Goal: Use online tool/utility: Utilize a website feature to perform a specific function

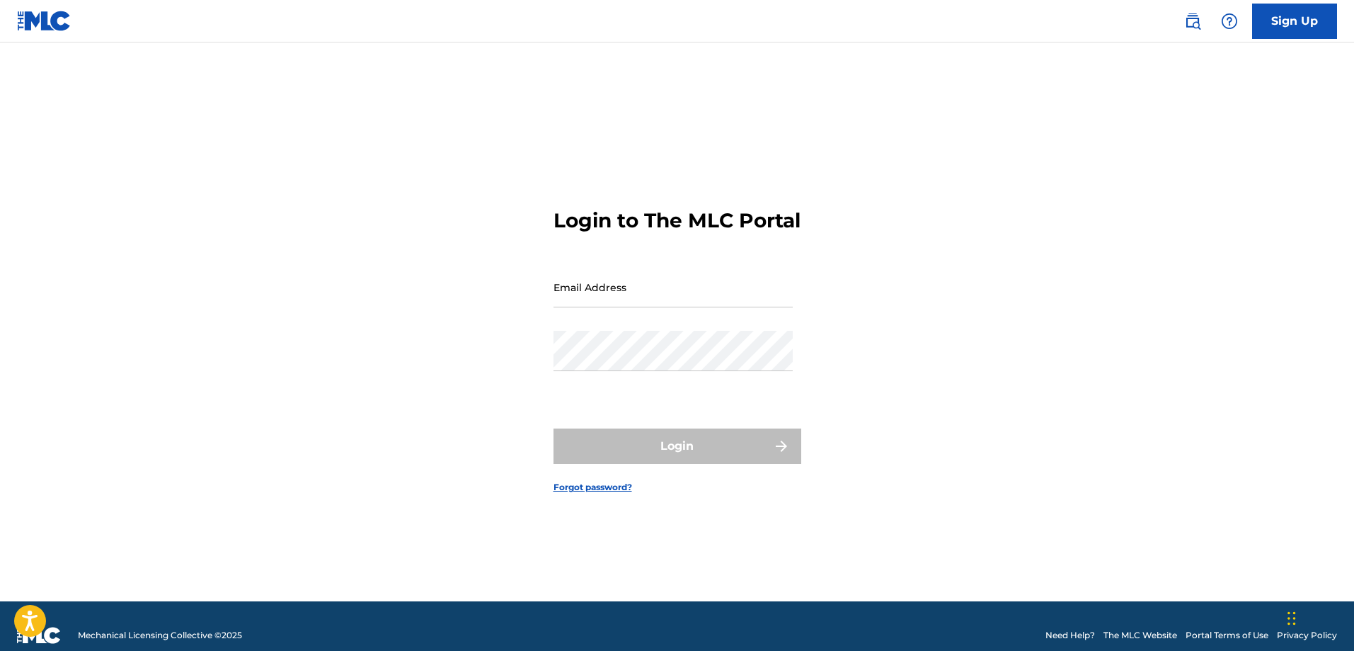
click at [1295, 28] on link "Sign Up" at bounding box center [1294, 21] width 85 height 35
click at [609, 292] on input "Email Address" at bounding box center [673, 287] width 239 height 40
click at [607, 297] on input "Email Address" at bounding box center [673, 287] width 239 height 40
type input "[PERSON_NAME][EMAIL_ADDRESS][DOMAIN_NAME]"
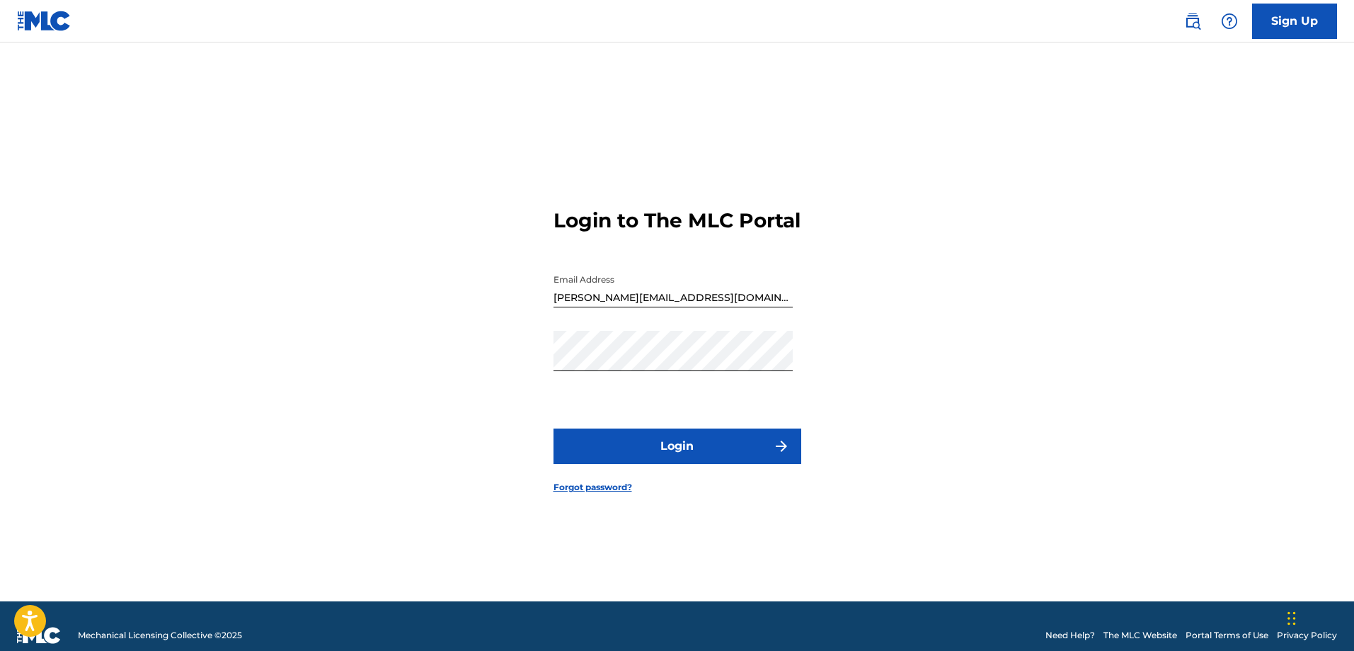
click at [665, 442] on button "Login" at bounding box center [678, 445] width 248 height 35
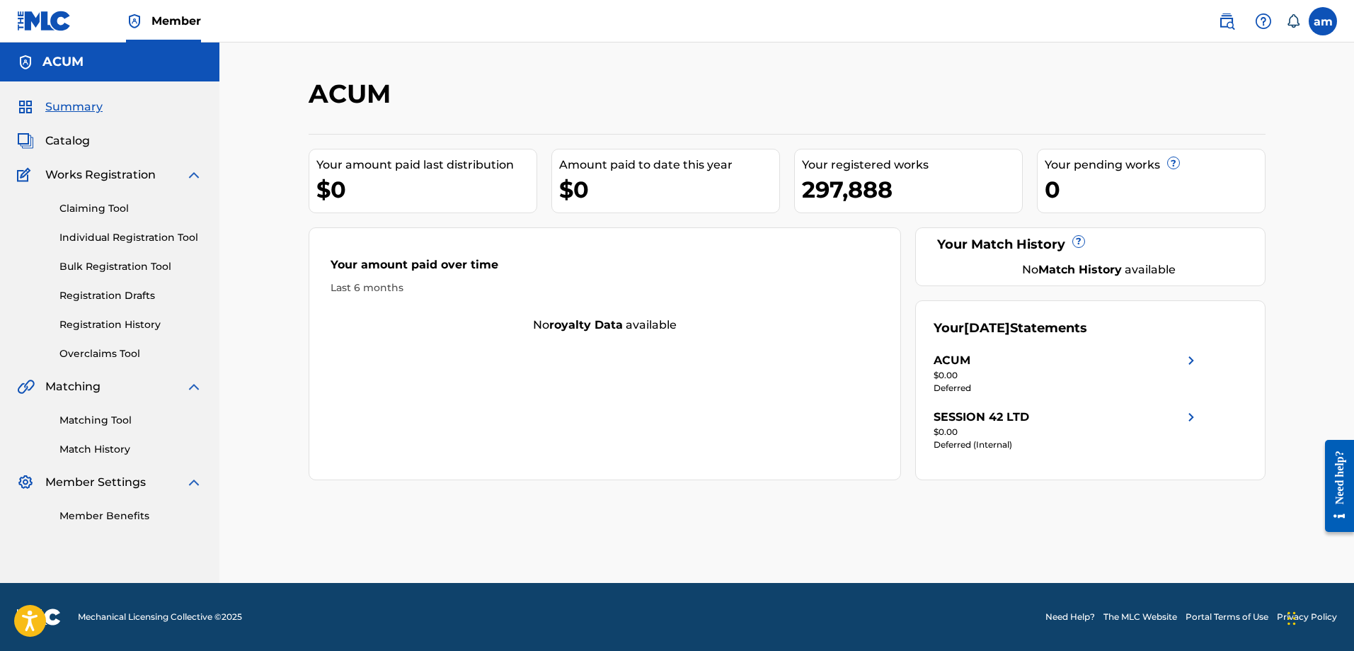
click at [101, 356] on link "Overclaims Tool" at bounding box center [130, 353] width 143 height 15
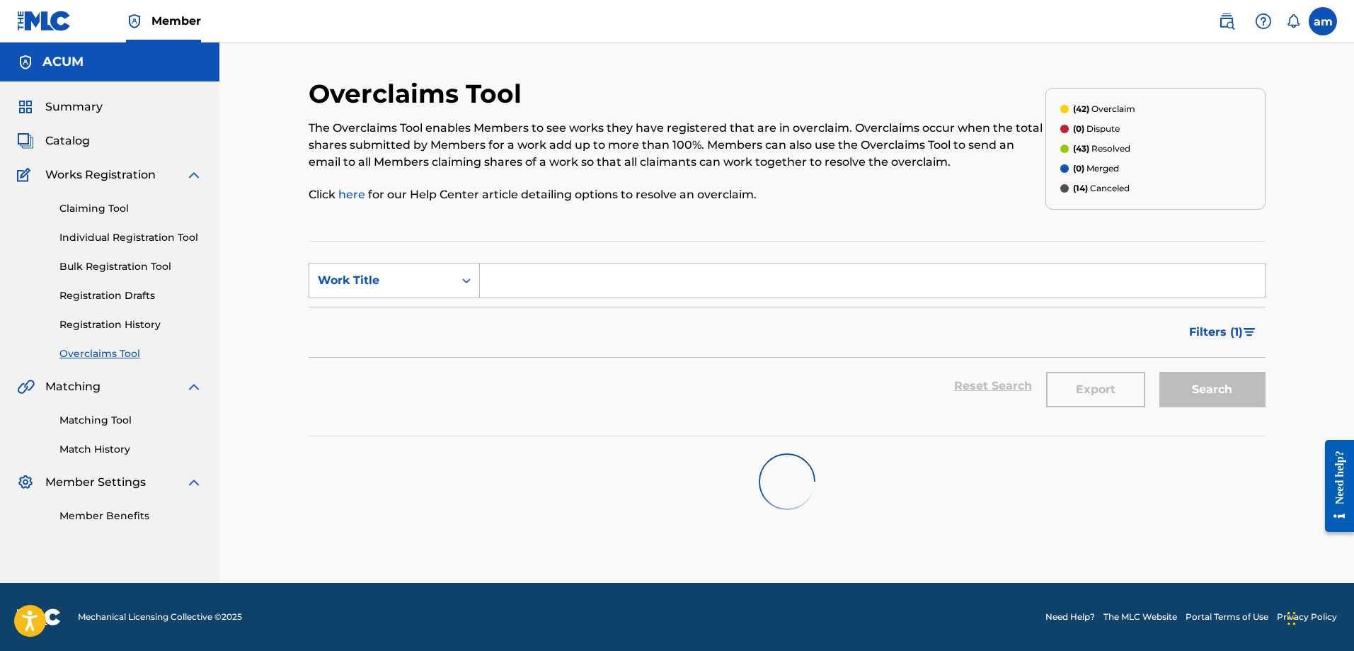
click at [567, 287] on input "Search Form" at bounding box center [872, 280] width 785 height 34
type input "hali mali"
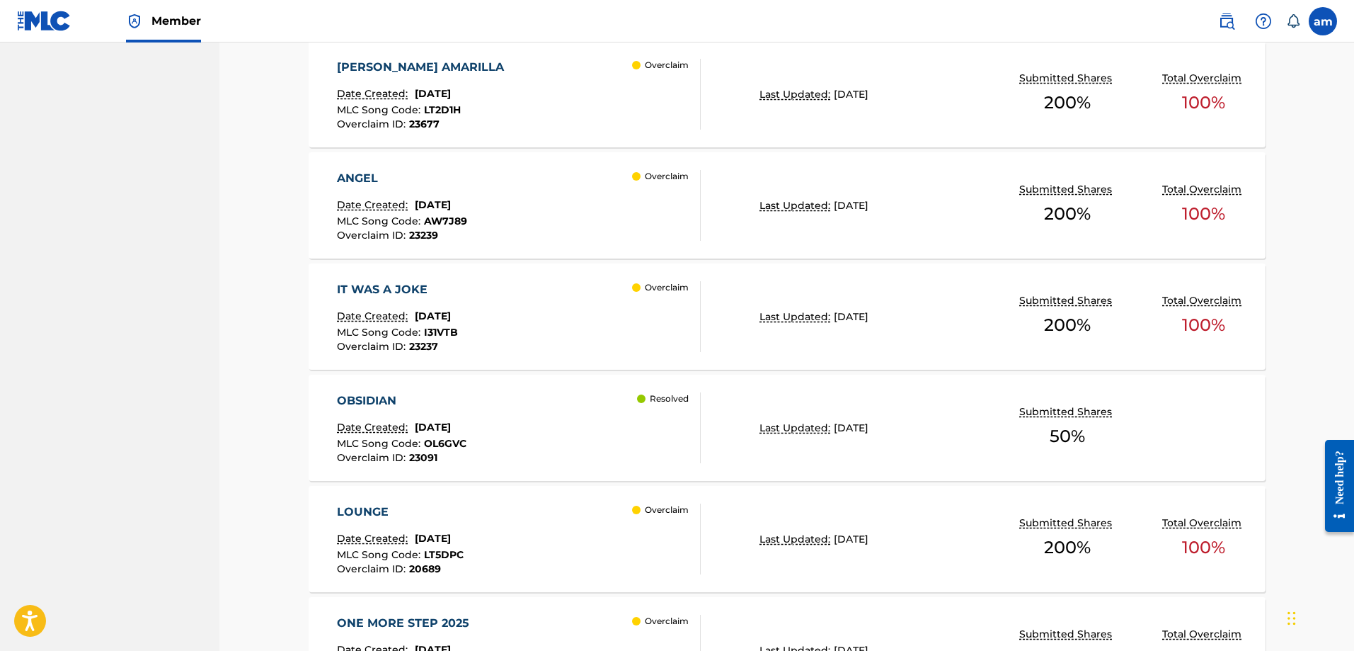
scroll to position [354, 0]
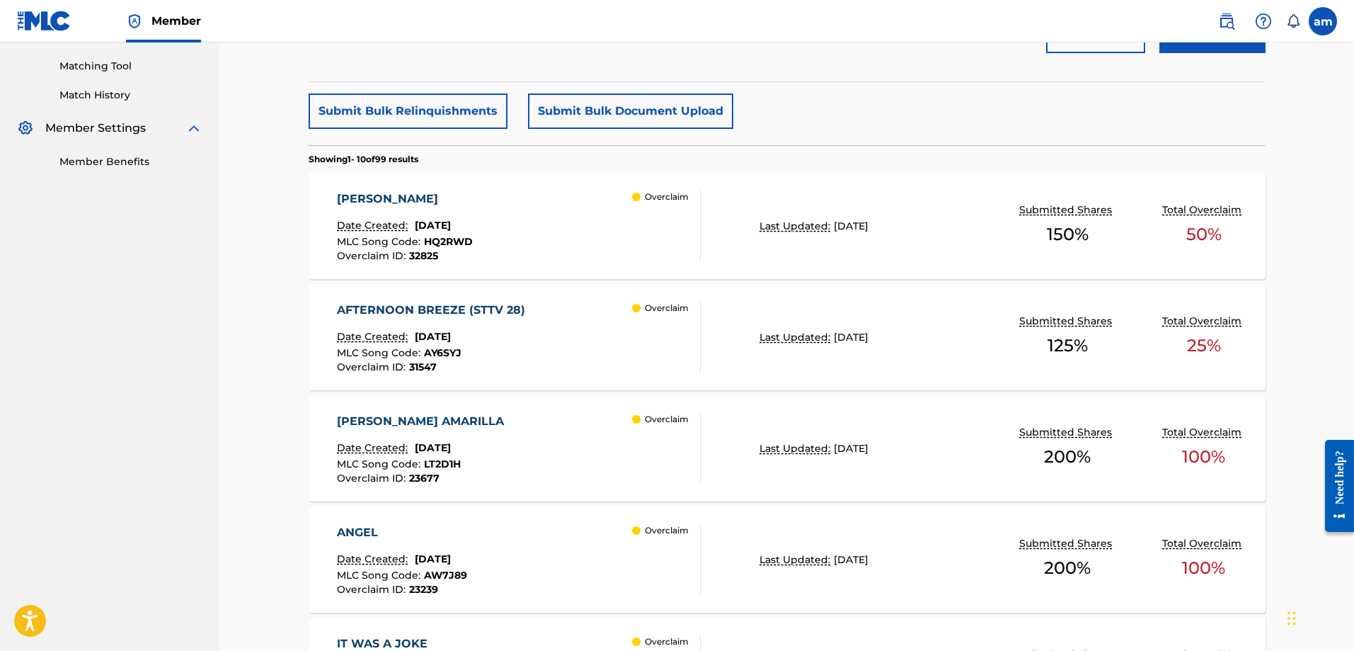
click at [380, 195] on div "[PERSON_NAME]" at bounding box center [405, 198] width 136 height 17
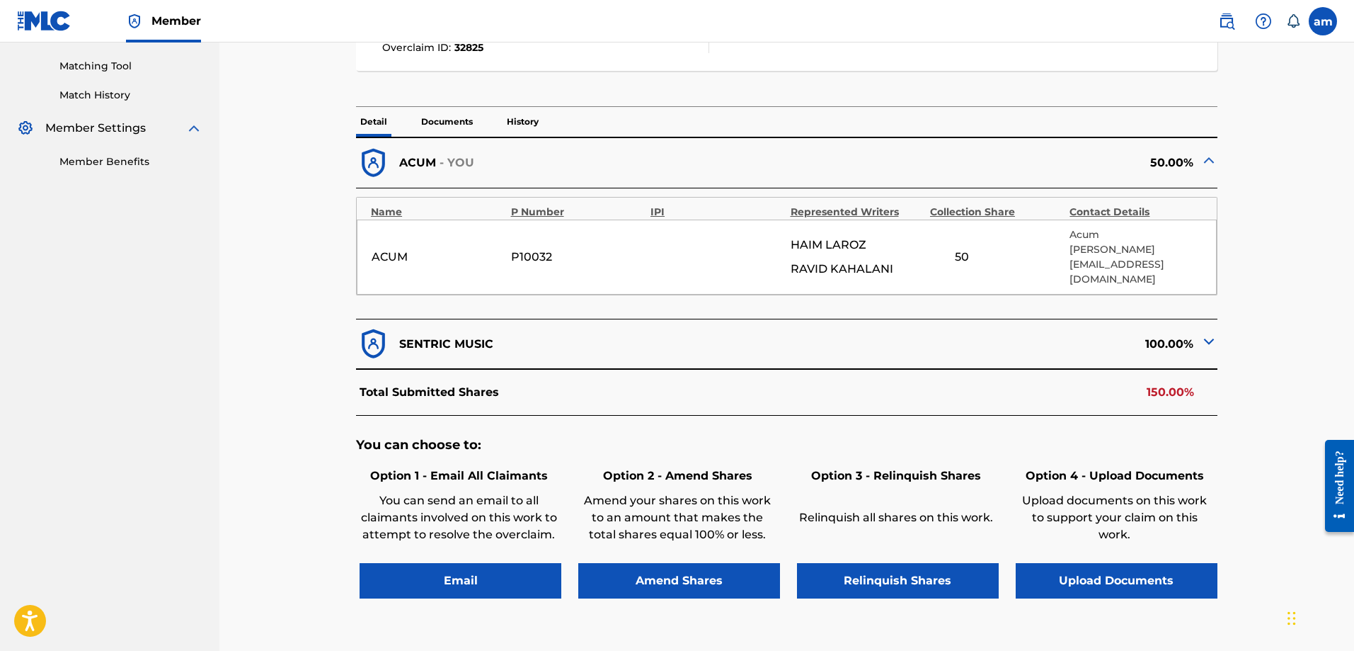
scroll to position [142, 0]
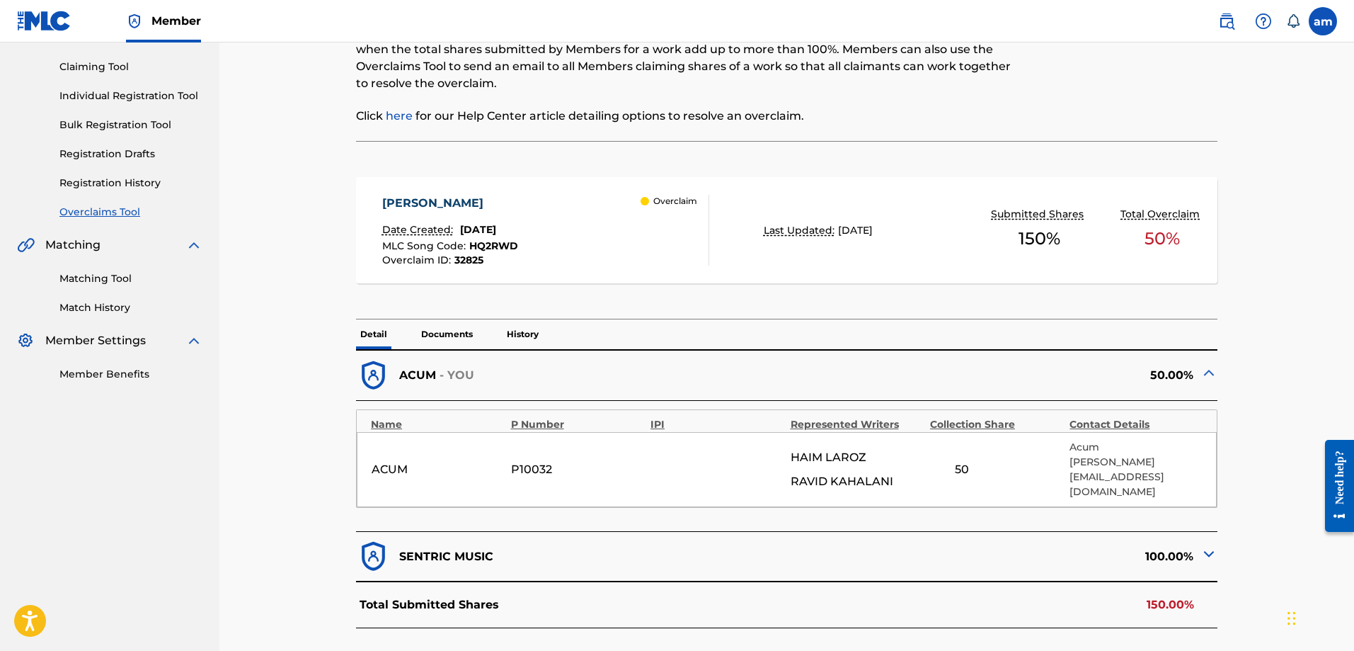
click at [644, 229] on div "Overclaim" at bounding box center [675, 230] width 68 height 71
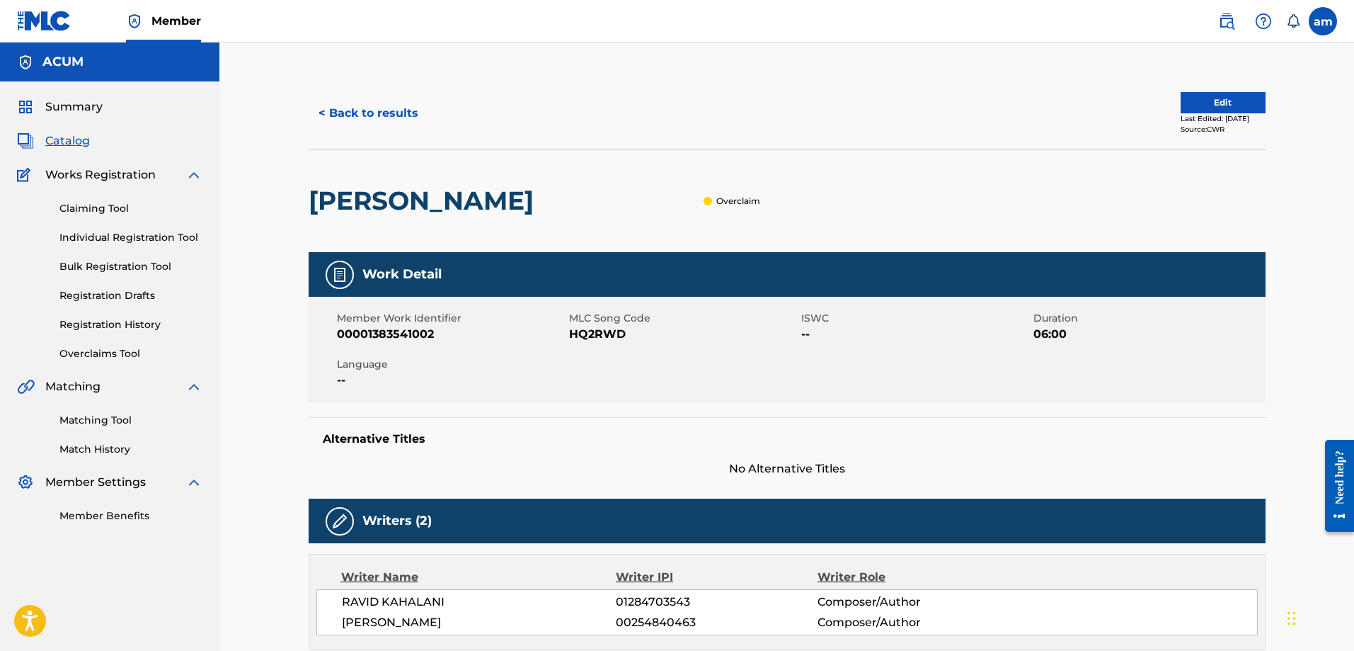
click at [376, 108] on button "< Back to results" at bounding box center [369, 113] width 120 height 35
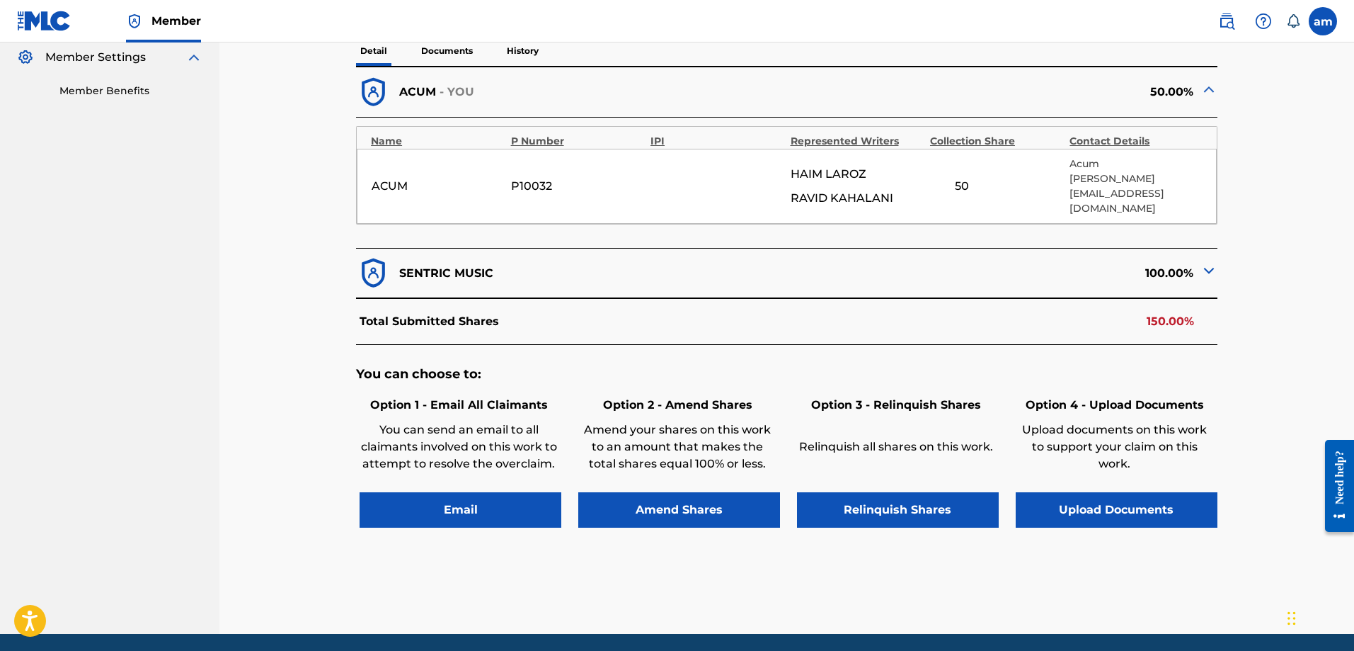
scroll to position [396, 0]
